Goal: Task Accomplishment & Management: Use online tool/utility

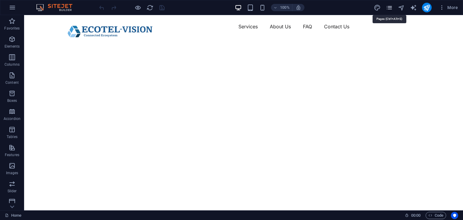
click at [390, 8] on icon "pages" at bounding box center [389, 7] width 7 height 7
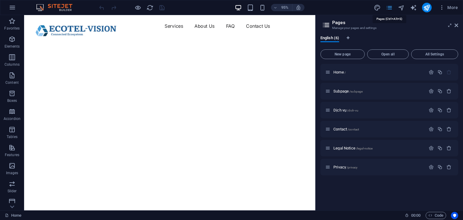
click at [390, 8] on icon "pages" at bounding box center [389, 7] width 7 height 7
click at [456, 26] on icon at bounding box center [457, 25] width 4 height 5
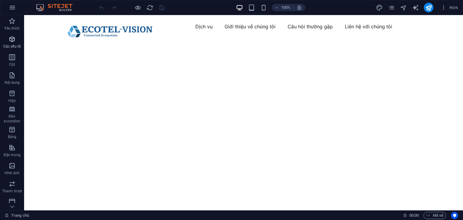
click at [11, 40] on icon "button" at bounding box center [11, 39] width 7 height 7
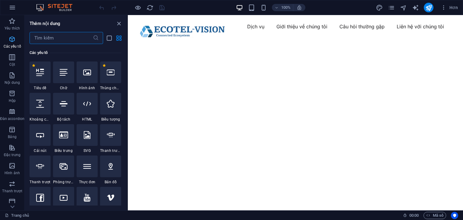
scroll to position [64, 0]
click at [11, 54] on icon "button" at bounding box center [11, 57] width 7 height 7
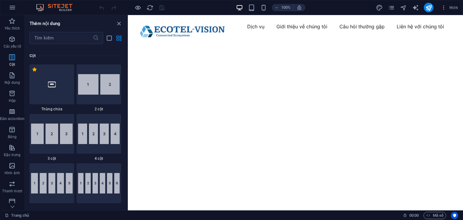
scroll to position [298, 0]
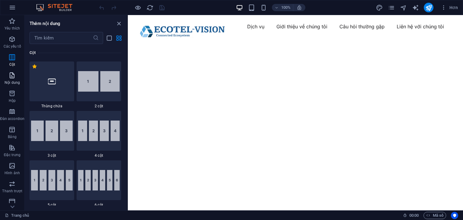
click at [12, 73] on icon "button" at bounding box center [11, 75] width 7 height 7
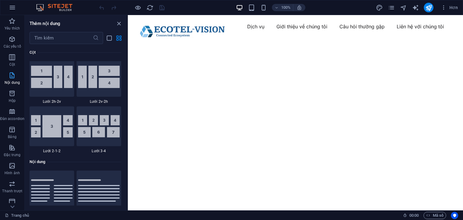
scroll to position [1055, 0]
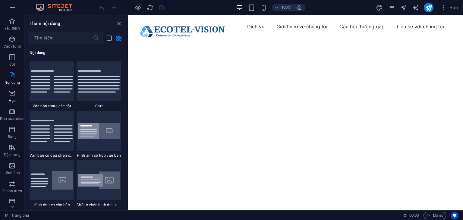
click at [9, 93] on icon "button" at bounding box center [11, 93] width 7 height 7
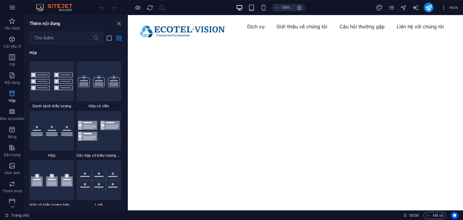
scroll to position [1663, 0]
click at [11, 107] on button "Đàn accordion" at bounding box center [12, 115] width 24 height 18
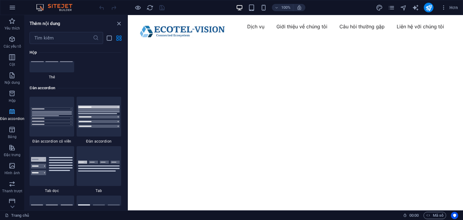
scroll to position [1925, 0]
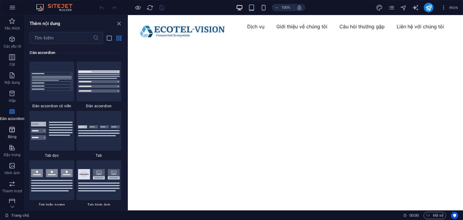
click at [10, 128] on icon "button" at bounding box center [11, 129] width 7 height 7
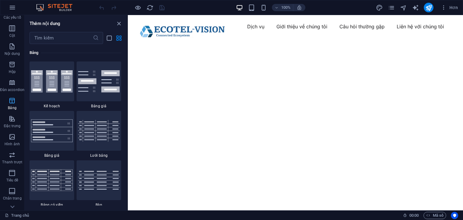
scroll to position [30, 0]
click at [15, 119] on icon "button" at bounding box center [11, 117] width 7 height 7
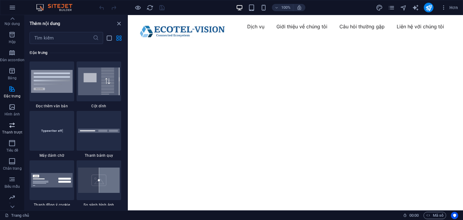
scroll to position [60, 0]
click at [11, 109] on icon "button" at bounding box center [11, 105] width 7 height 7
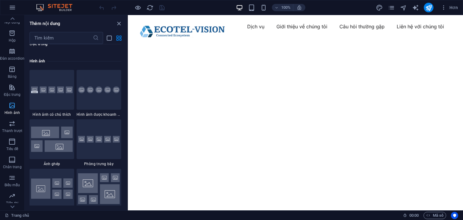
scroll to position [3057, 0]
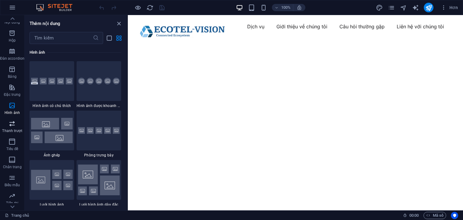
click at [11, 124] on icon "button" at bounding box center [11, 123] width 7 height 7
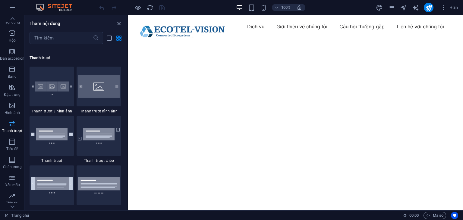
scroll to position [3418, 0]
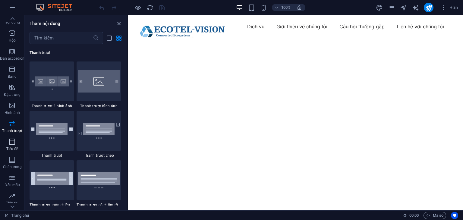
click at [11, 138] on icon "button" at bounding box center [11, 141] width 7 height 7
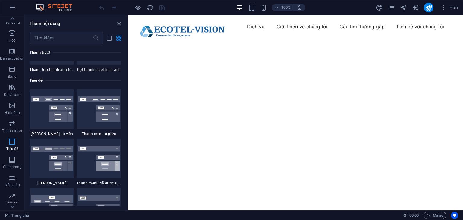
scroll to position [3630, 0]
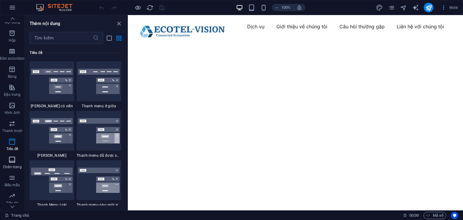
click at [9, 160] on icon "button" at bounding box center [11, 159] width 7 height 7
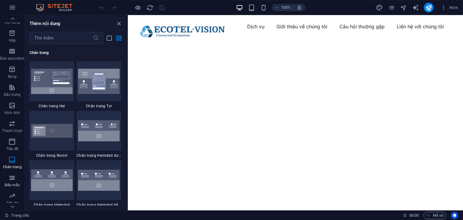
click at [11, 180] on icon "button" at bounding box center [11, 177] width 7 height 7
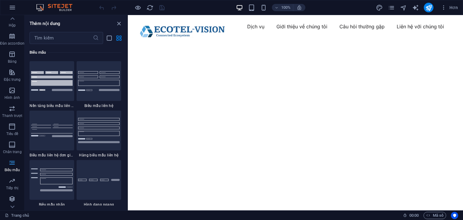
scroll to position [76, 0]
click at [16, 180] on span "Tiếp thị" at bounding box center [12, 184] width 24 height 14
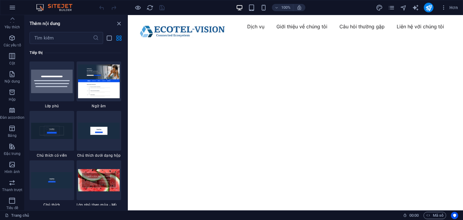
scroll to position [0, 0]
click at [12, 19] on icon "button" at bounding box center [11, 20] width 7 height 7
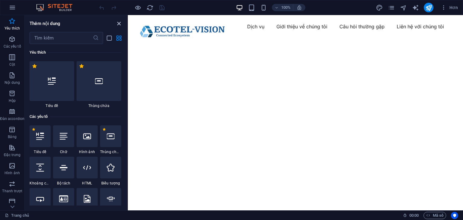
click at [118, 23] on icon "đóng bảng điều khiển" at bounding box center [118, 23] width 7 height 7
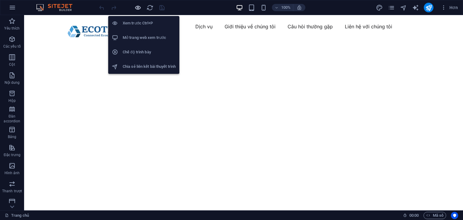
click at [139, 6] on icon "button" at bounding box center [137, 7] width 7 height 7
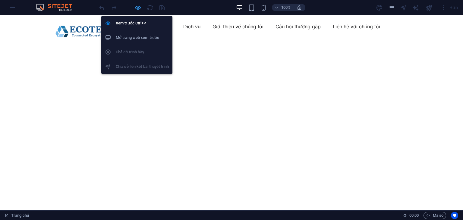
click at [139, 6] on icon "button" at bounding box center [137, 7] width 7 height 7
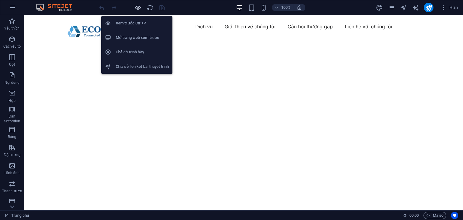
click at [139, 7] on icon "button" at bounding box center [137, 7] width 7 height 7
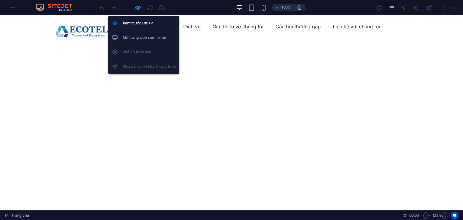
click at [139, 8] on icon "button" at bounding box center [137, 7] width 7 height 7
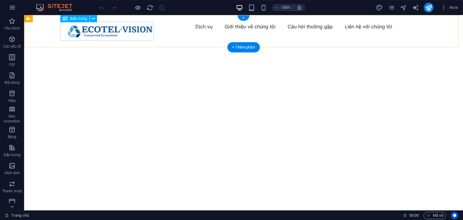
click at [117, 33] on div at bounding box center [109, 31] width 93 height 19
drag, startPoint x: 116, startPoint y: 30, endPoint x: 114, endPoint y: 35, distance: 5.4
click at [114, 35] on div at bounding box center [109, 31] width 93 height 19
drag, startPoint x: 113, startPoint y: 30, endPoint x: 106, endPoint y: 34, distance: 8.0
click at [107, 36] on div at bounding box center [109, 31] width 93 height 19
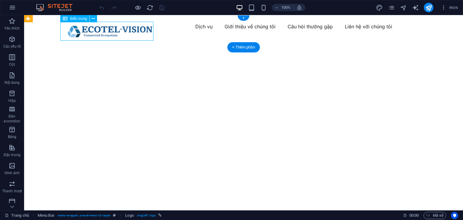
drag, startPoint x: 103, startPoint y: 26, endPoint x: 96, endPoint y: 29, distance: 8.2
click at [116, 35] on div at bounding box center [109, 31] width 93 height 19
click at [94, 18] on icon at bounding box center [93, 19] width 3 height 6
click at [166, 38] on div "Dịch vụ Giới thiệu về chúng tôi Câu hỏi thường gặp Liên hệ với chúng tôi" at bounding box center [243, 26] width 439 height 23
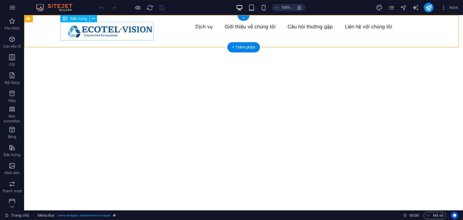
click at [96, 28] on div at bounding box center [109, 31] width 93 height 19
click at [96, 17] on button at bounding box center [93, 18] width 7 height 7
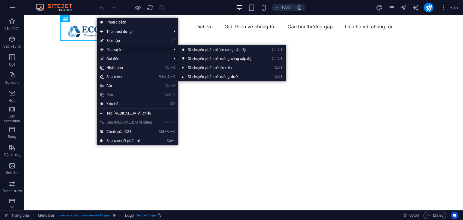
click at [119, 48] on font "Di chuyển" at bounding box center [114, 50] width 16 height 4
click at [190, 49] on font "Di chuyển phần tử lên cùng cấp độ" at bounding box center [217, 50] width 58 height 4
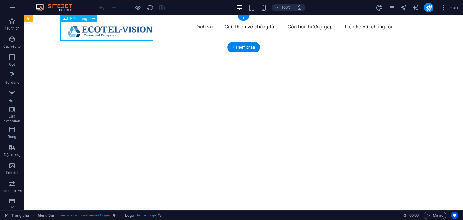
drag, startPoint x: 122, startPoint y: 33, endPoint x: 122, endPoint y: 28, distance: 4.3
click at [122, 28] on div at bounding box center [109, 31] width 93 height 19
click at [94, 18] on icon at bounding box center [93, 19] width 3 height 6
click at [82, 34] on div at bounding box center [109, 31] width 93 height 19
click at [43, 29] on div "Dịch vụ Giới thiệu về chúng tôi Câu hỏi thường gặp Liên hệ với chúng tôi" at bounding box center [243, 26] width 439 height 23
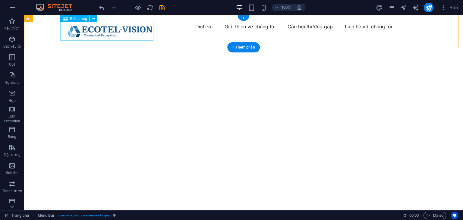
click at [78, 33] on div at bounding box center [109, 31] width 93 height 19
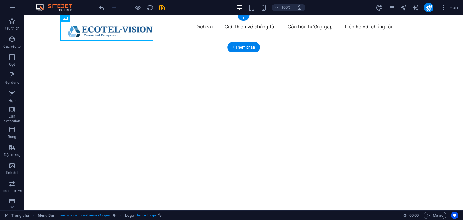
drag, startPoint x: 90, startPoint y: 33, endPoint x: 110, endPoint y: 31, distance: 20.1
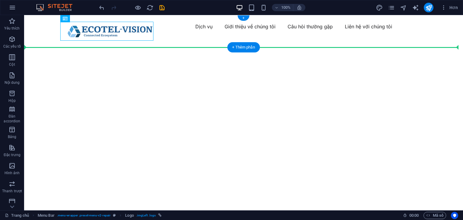
drag, startPoint x: 104, startPoint y: 30, endPoint x: 100, endPoint y: 42, distance: 12.6
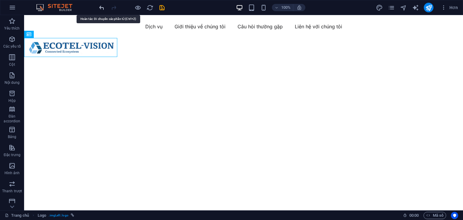
click at [100, 7] on icon "hoàn tác" at bounding box center [101, 7] width 7 height 7
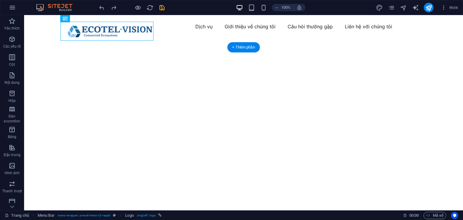
click at [221, 48] on figure at bounding box center [243, 130] width 439 height 185
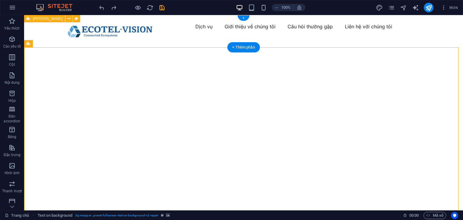
click at [172, 38] on div "Dịch vụ Giới thiệu về chúng tôi Câu hỏi thường gặp Liên hệ với chúng tôi" at bounding box center [243, 26] width 439 height 23
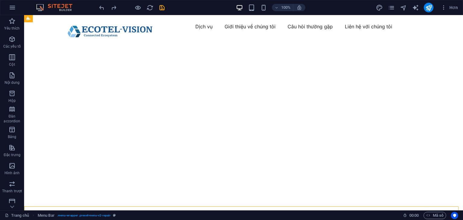
drag, startPoint x: 461, startPoint y: 194, endPoint x: 441, endPoint y: 29, distance: 166.4
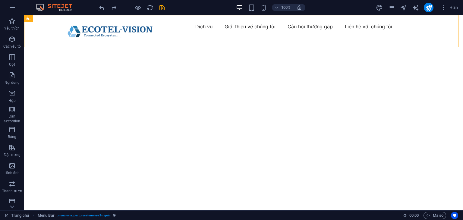
drag, startPoint x: 57, startPoint y: 6, endPoint x: 48, endPoint y: 6, distance: 8.4
click at [56, 6] on img at bounding box center [57, 7] width 45 height 7
click at [43, 7] on img at bounding box center [57, 7] width 45 height 7
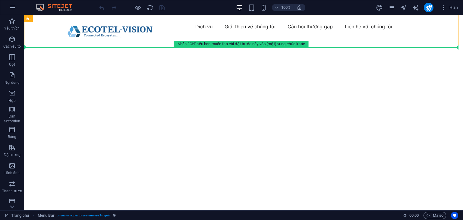
drag, startPoint x: 96, startPoint y: 35, endPoint x: 84, endPoint y: 55, distance: 24.0
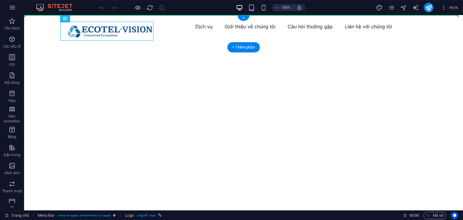
drag, startPoint x: 93, startPoint y: 30, endPoint x: 39, endPoint y: 26, distance: 54.1
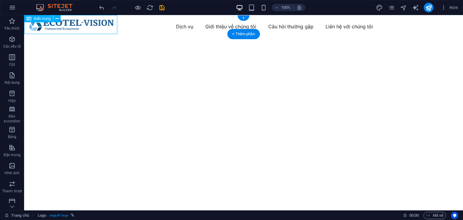
click at [40, 26] on div at bounding box center [70, 24] width 93 height 19
drag, startPoint x: 59, startPoint y: 33, endPoint x: 93, endPoint y: 38, distance: 34.2
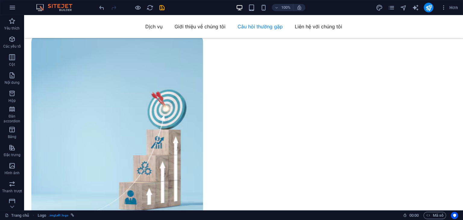
scroll to position [2185, 0]
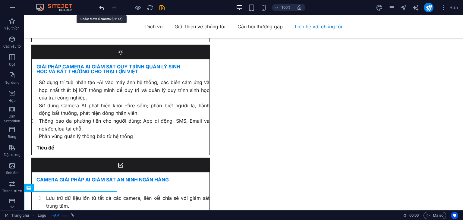
click at [103, 8] on icon "hoàn tác" at bounding box center [101, 7] width 7 height 7
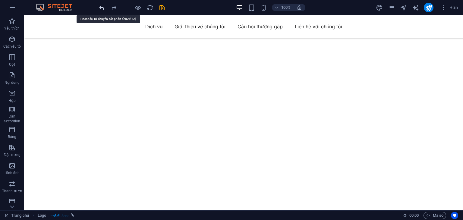
scroll to position [0, 0]
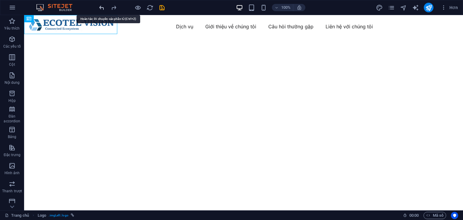
click at [103, 8] on icon "hoàn tác" at bounding box center [101, 7] width 7 height 7
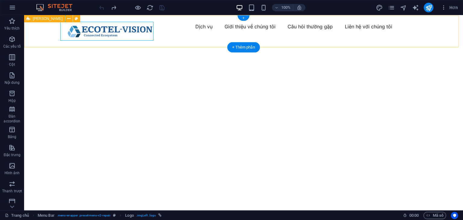
click at [179, 38] on div "Dịch vụ Giới thiệu về chúng tôi Câu hỏi thường gặp Liên hệ với chúng tôi" at bounding box center [243, 26] width 439 height 23
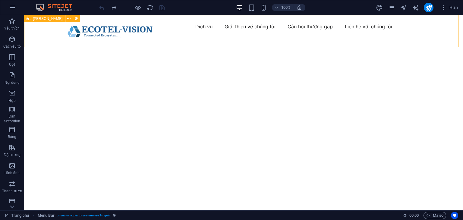
click at [31, 18] on div "[PERSON_NAME]" at bounding box center [44, 18] width 41 height 7
click at [67, 16] on icon at bounding box center [68, 19] width 3 height 6
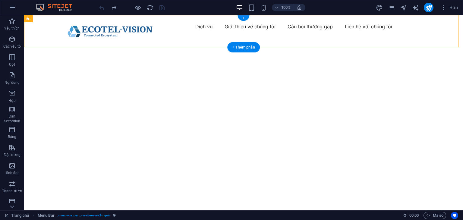
click at [245, 17] on div "+" at bounding box center [244, 17] width 12 height 5
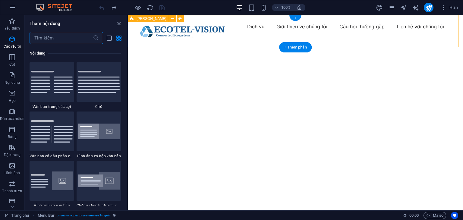
scroll to position [1055, 0]
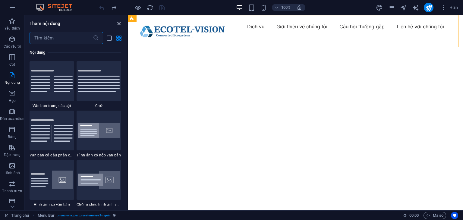
click at [118, 25] on icon "đóng bảng điều khiển" at bounding box center [118, 23] width 7 height 7
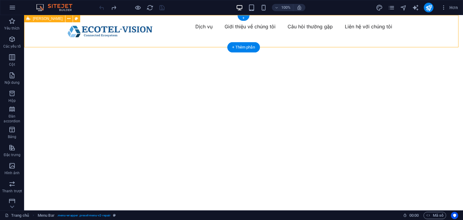
click at [189, 38] on div "Dịch vụ Giới thiệu về chúng tôi Câu hỏi thường gặp Liên hệ với chúng tôi" at bounding box center [243, 26] width 439 height 23
click at [67, 16] on icon at bounding box center [68, 19] width 3 height 6
click at [215, 38] on div "Dịch vụ Giới thiệu về chúng tôi Câu hỏi thường gặp Liên hệ với chúng tôi" at bounding box center [243, 26] width 439 height 23
click at [204, 31] on nav "Dịch vụ Giới thiệu về chúng tôi Câu hỏi thường gặp Liên hệ với chúng tôi" at bounding box center [244, 27] width 362 height 10
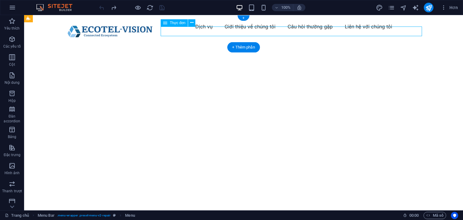
drag, startPoint x: 174, startPoint y: 31, endPoint x: 166, endPoint y: 30, distance: 8.5
click at [166, 30] on nav "Dịch vụ Giới thiệu về chúng tôi Câu hỏi thường gặp Liên hệ với chúng tôi" at bounding box center [244, 27] width 362 height 10
drag, startPoint x: 166, startPoint y: 30, endPoint x: 194, endPoint y: 31, distance: 28.0
click at [194, 31] on nav "Dịch vụ Giới thiệu về chúng tôi Câu hỏi thường gặp Liên hệ với chúng tôi" at bounding box center [244, 27] width 362 height 10
click at [178, 30] on nav "Dịch vụ Giới thiệu về chúng tôi Câu hỏi thường gặp Liên hệ với chúng tôi" at bounding box center [244, 27] width 362 height 10
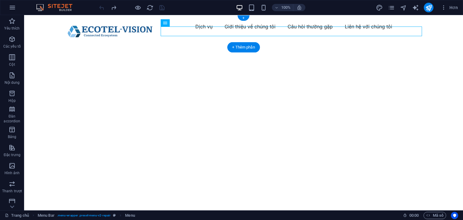
click at [178, 31] on nav "Dịch vụ Giới thiệu về chúng tôi Câu hỏi thường gặp Liên hệ với chúng tôi" at bounding box center [244, 27] width 362 height 10
drag, startPoint x: 171, startPoint y: 30, endPoint x: 187, endPoint y: 32, distance: 16.2
click at [187, 31] on nav "Dịch vụ Giới thiệu về chúng tôi Câu hỏi thường gặp Liên hệ với chúng tôi" at bounding box center [244, 27] width 362 height 10
click at [182, 38] on div "Dịch vụ Giới thiệu về chúng tôi Câu hỏi thường gặp Liên hệ với chúng tôi" at bounding box center [243, 26] width 439 height 23
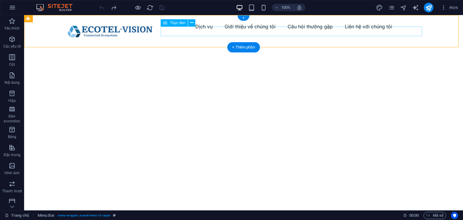
click at [212, 30] on nav "Dịch vụ Giới thiệu về chúng tôi Câu hỏi thường gặp Liên hệ với chúng tôi" at bounding box center [244, 27] width 362 height 10
click at [444, 38] on div "Dịch vụ Giới thiệu về chúng tôi Câu hỏi thường gặp Liên hệ với chúng tôi" at bounding box center [243, 26] width 439 height 23
click at [136, 31] on div at bounding box center [109, 31] width 93 height 19
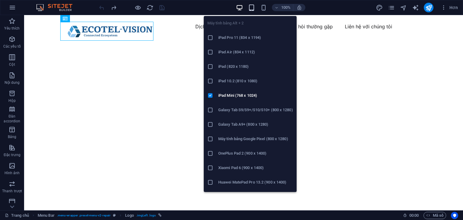
click at [251, 9] on icon "button" at bounding box center [251, 7] width 7 height 7
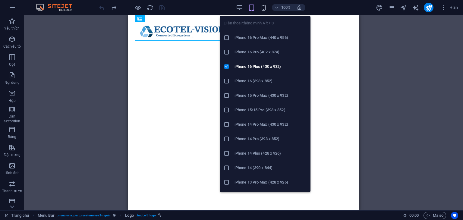
click at [262, 7] on icon "button" at bounding box center [263, 7] width 7 height 7
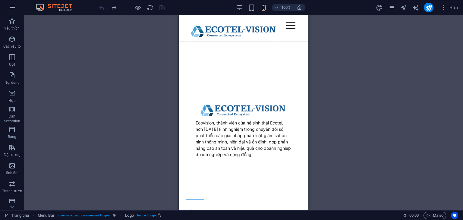
scroll to position [44, 0]
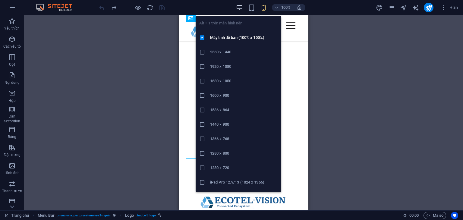
click at [241, 4] on icon "button" at bounding box center [239, 7] width 7 height 7
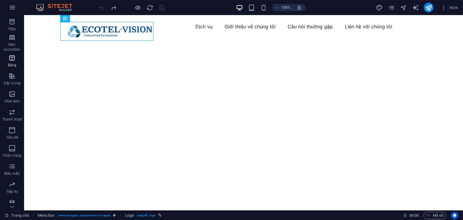
scroll to position [76, 0]
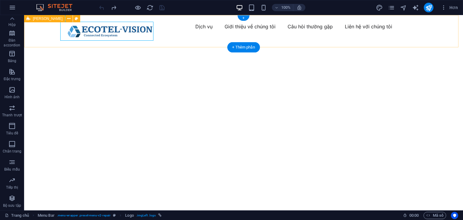
click at [163, 38] on div "Dịch vụ Giới thiệu về chúng tôi Câu hỏi thường gặp Liên hệ với chúng tôi" at bounding box center [243, 26] width 439 height 23
click at [444, 35] on div "Dịch vụ Giới thiệu về chúng tôi Câu hỏi thường gặp Liên hệ với chúng tôi" at bounding box center [243, 26] width 439 height 23
